Goal: Navigation & Orientation: Find specific page/section

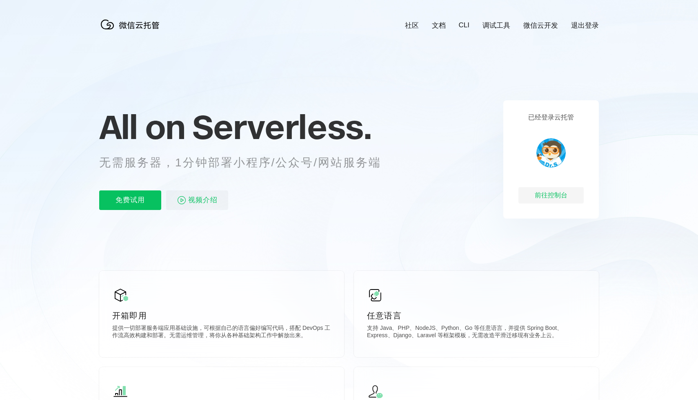
scroll to position [0, 1451]
click at [557, 200] on div "前往控制台" at bounding box center [550, 195] width 65 height 16
click at [491, 27] on link "调试工具" at bounding box center [496, 25] width 28 height 9
